Goal: Find specific page/section: Find specific page/section

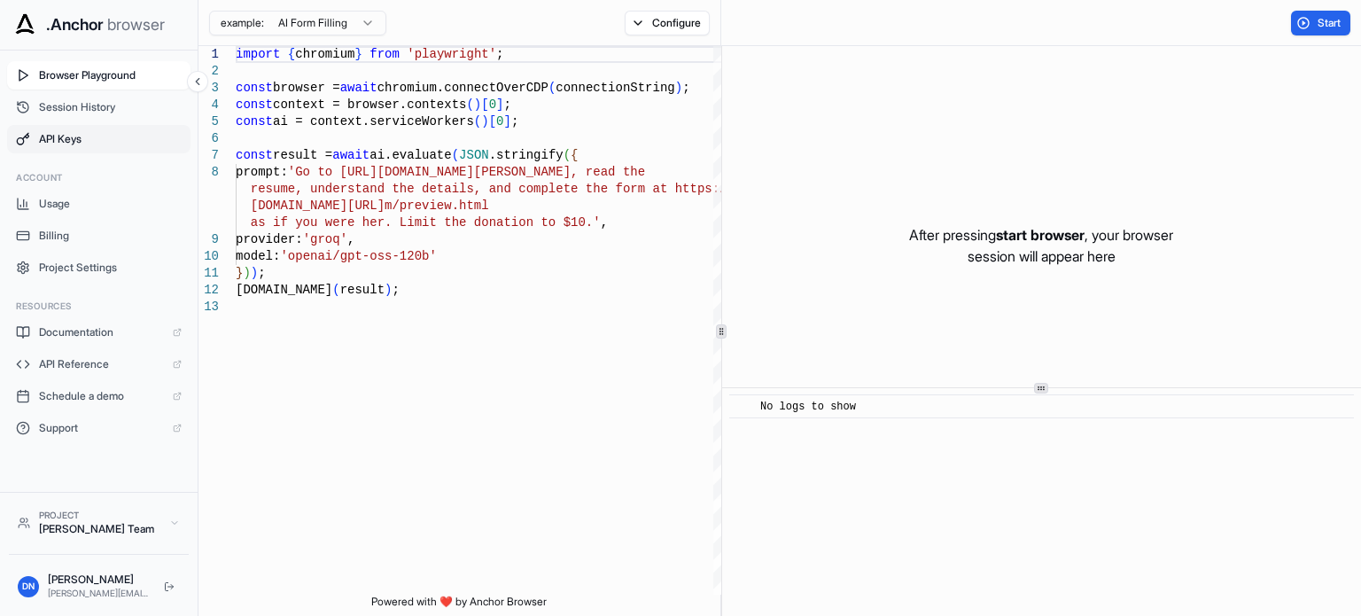
click at [88, 141] on span "API Keys" at bounding box center [110, 139] width 143 height 14
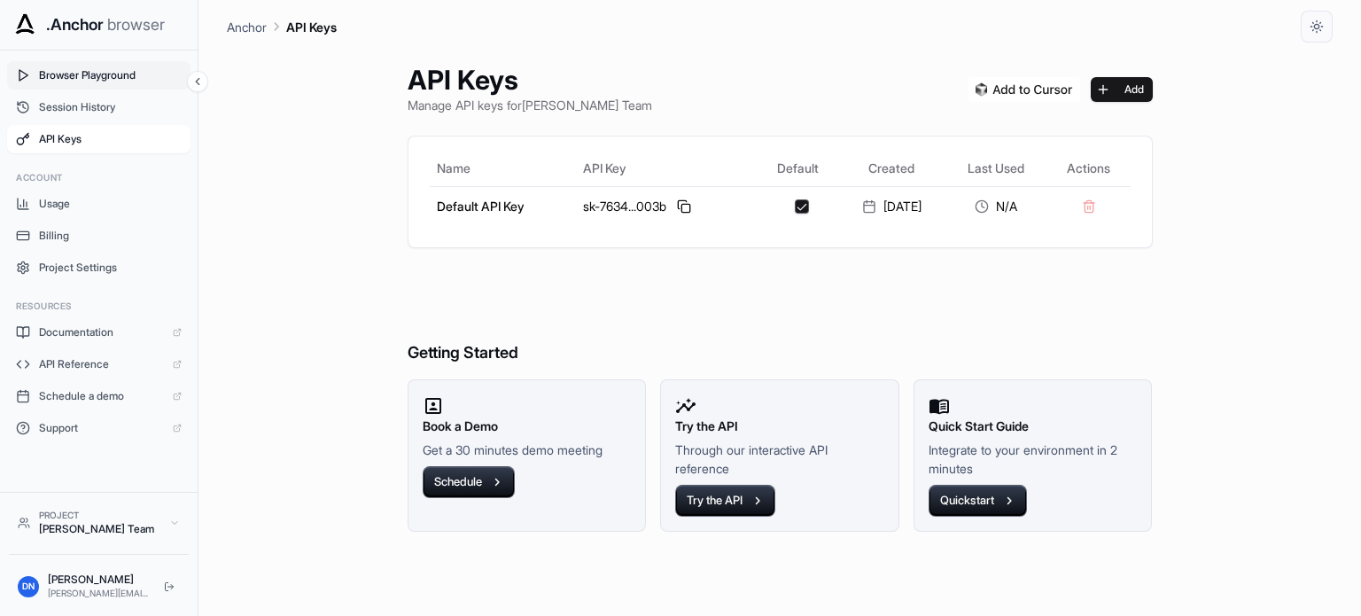
click at [105, 88] on button "Browser Playground" at bounding box center [98, 75] width 183 height 28
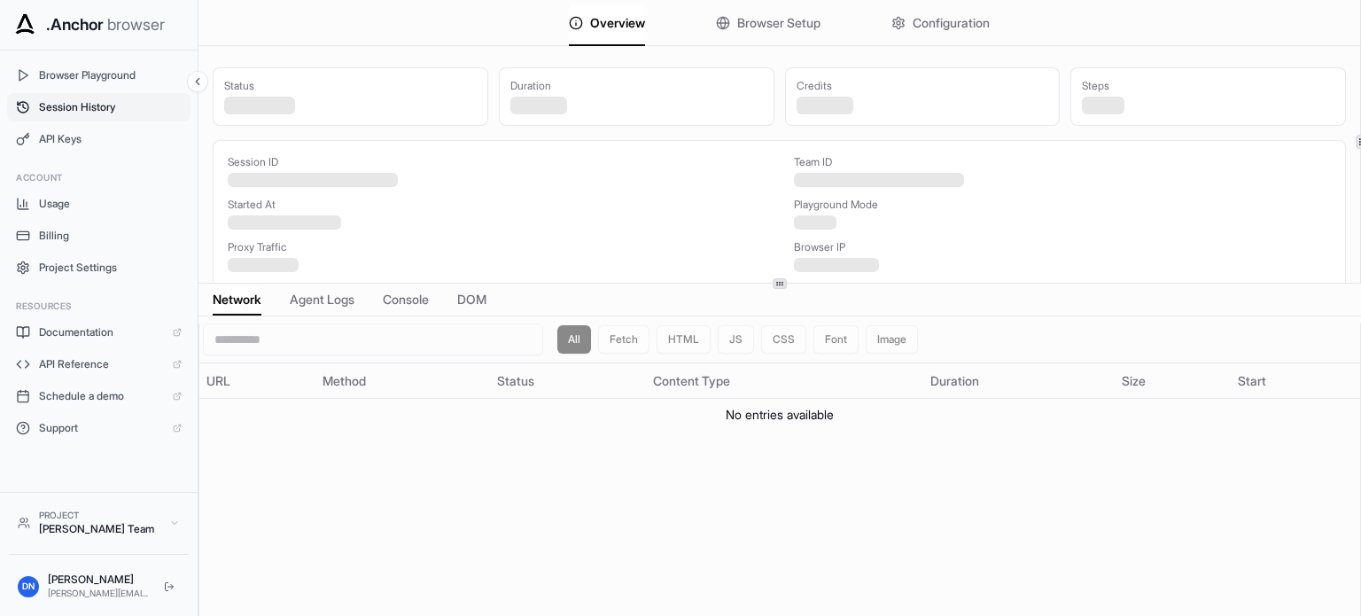
click at [64, 105] on span "Session History" at bounding box center [110, 107] width 143 height 14
